Goal: Information Seeking & Learning: Learn about a topic

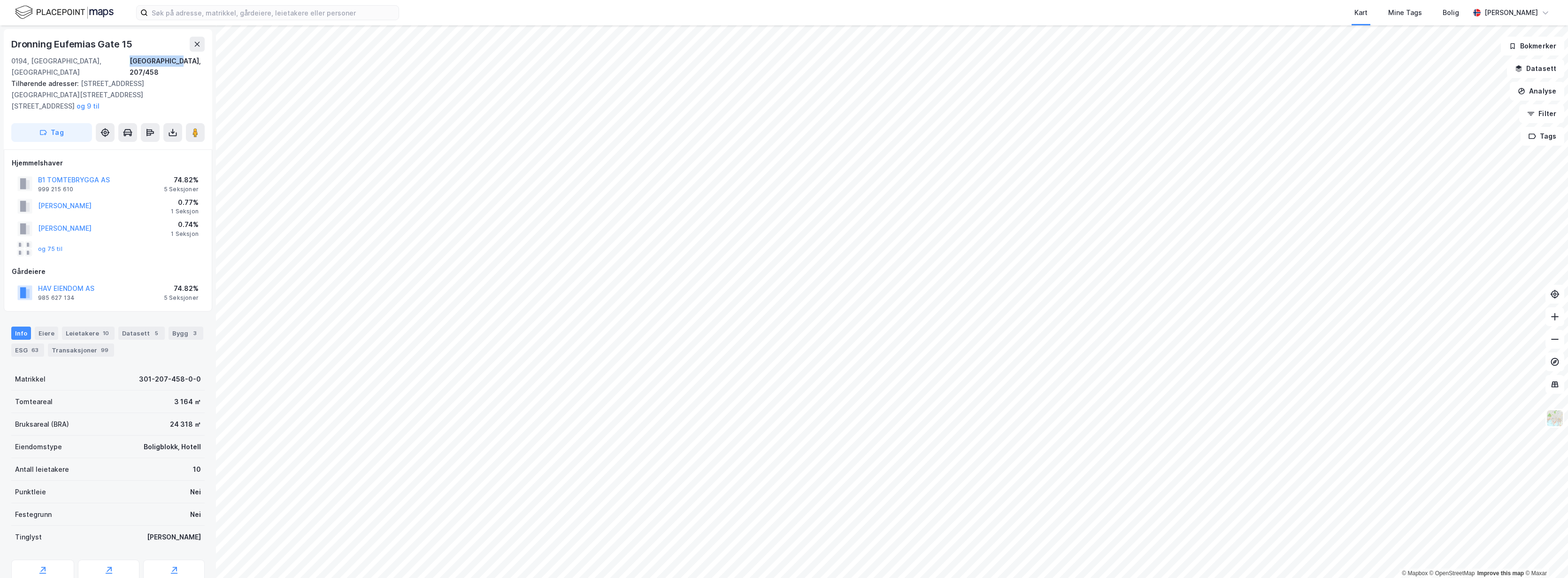
drag, startPoint x: 156, startPoint y: 59, endPoint x: 207, endPoint y: 60, distance: 51.0
click at [207, 60] on div "[GEOGRAPHIC_DATA][STREET_ADDRESS] Tilhørende adresser: [STREET_ADDRESS][GEOGRAP…" at bounding box center [108, 89] width 209 height 120
copy div "[GEOGRAPHIC_DATA], 207/458"
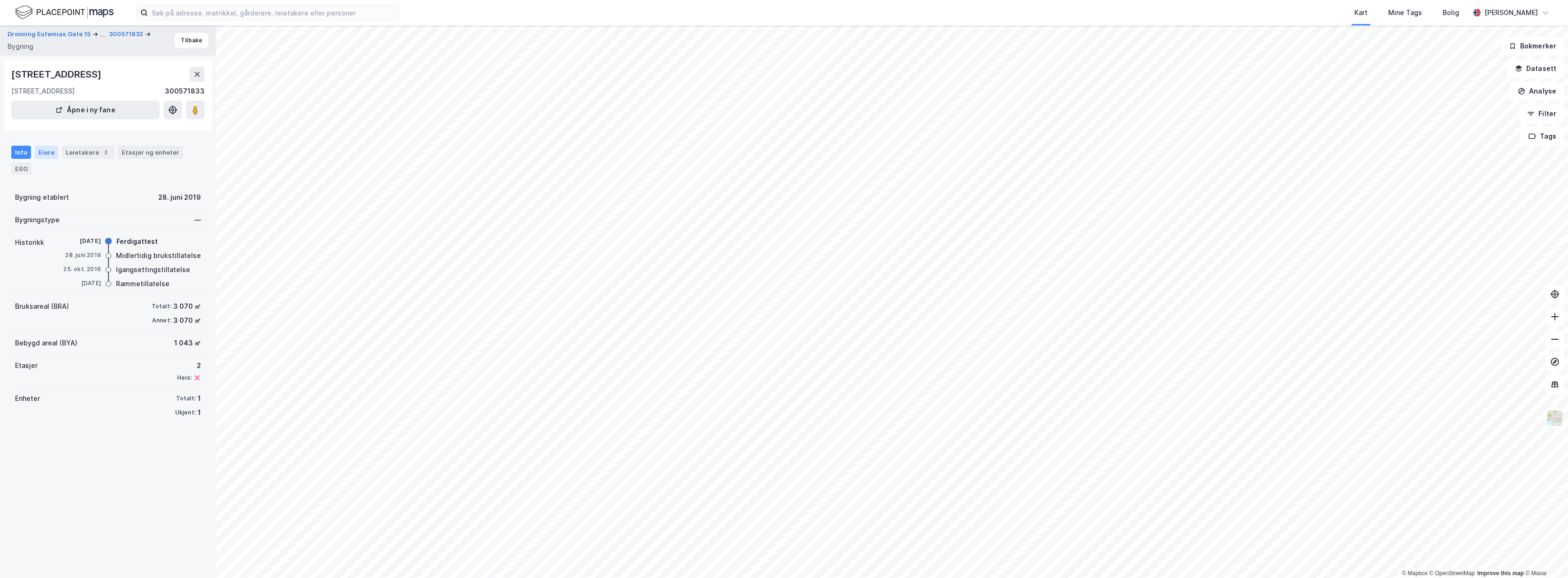
click at [49, 149] on div "Eiere" at bounding box center [46, 152] width 23 height 13
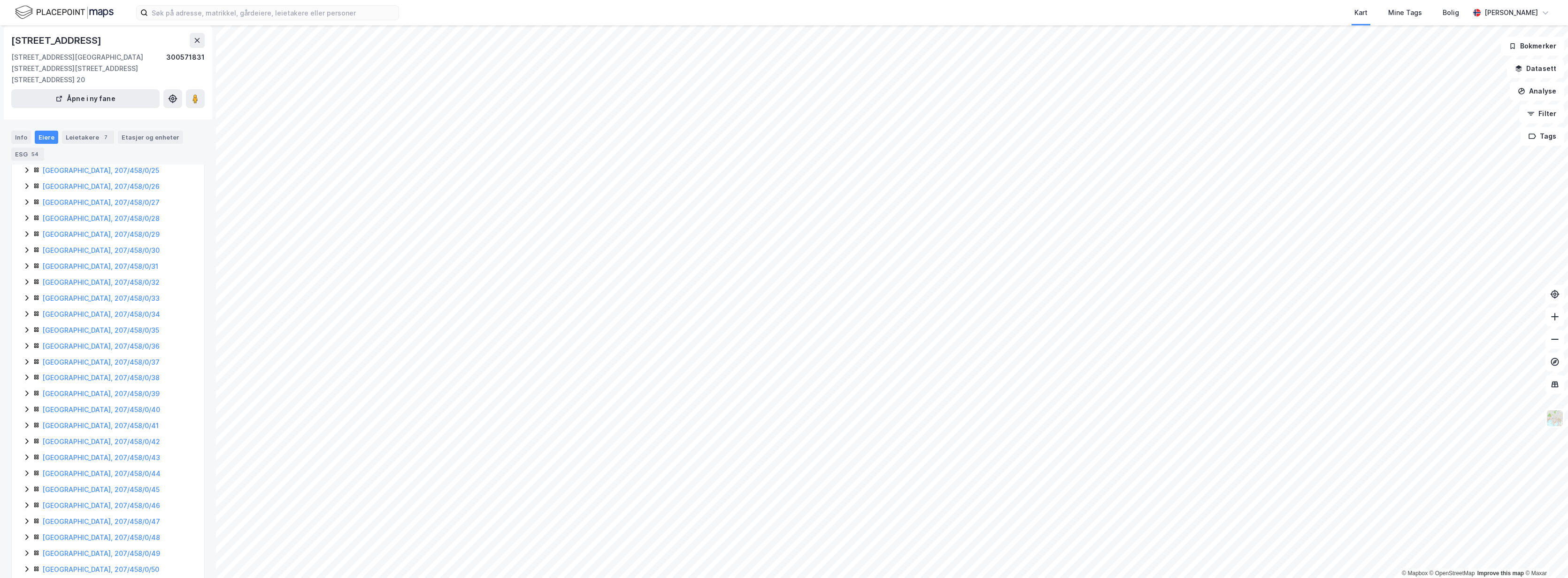
scroll to position [565, 0]
click at [89, 499] on link "[GEOGRAPHIC_DATA], 207/458/0/51" at bounding box center [100, 501] width 115 height 8
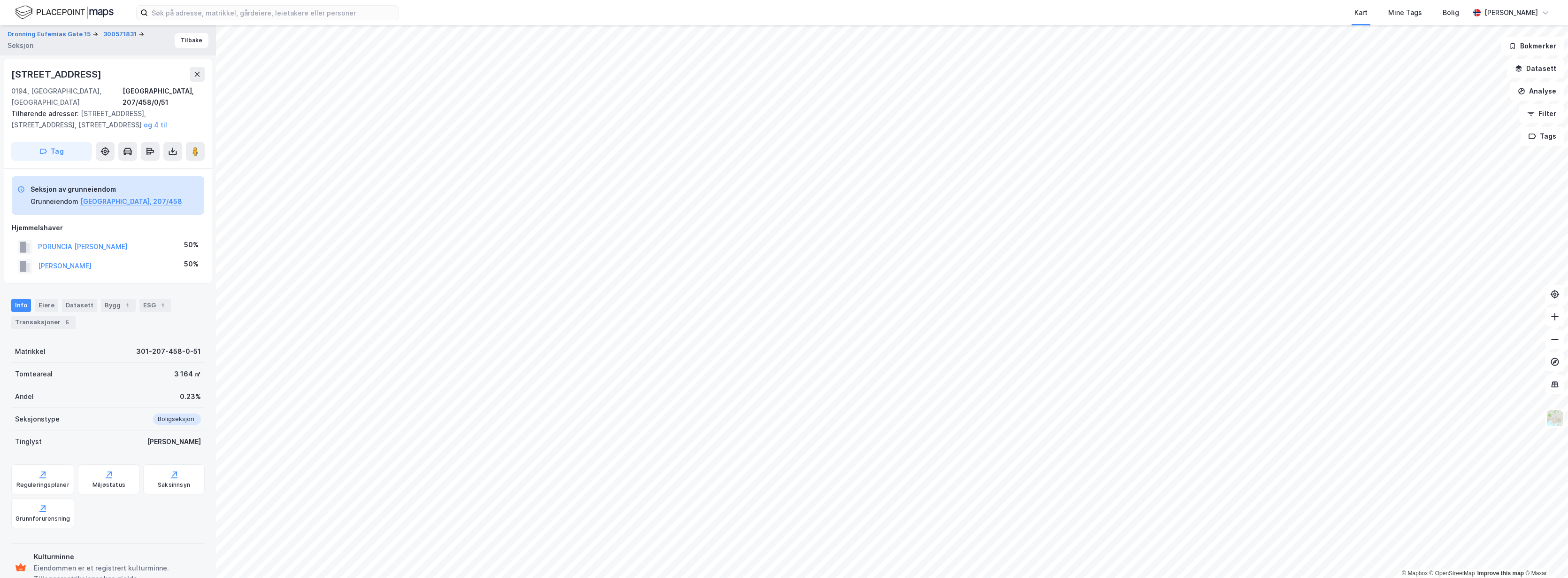
scroll to position [117, 0]
